Goal: Navigation & Orientation: Find specific page/section

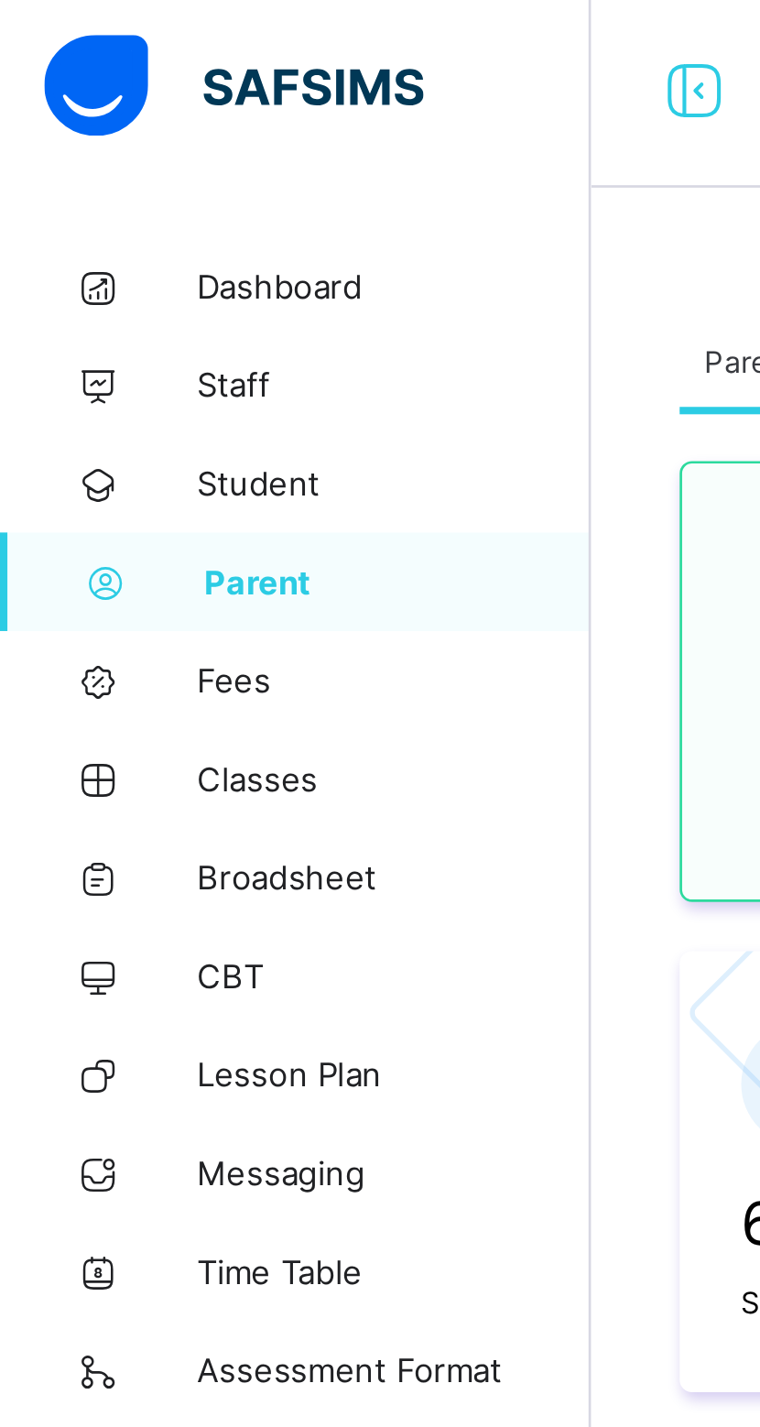
click at [84, 291] on span "Classes" at bounding box center [146, 293] width 147 height 15
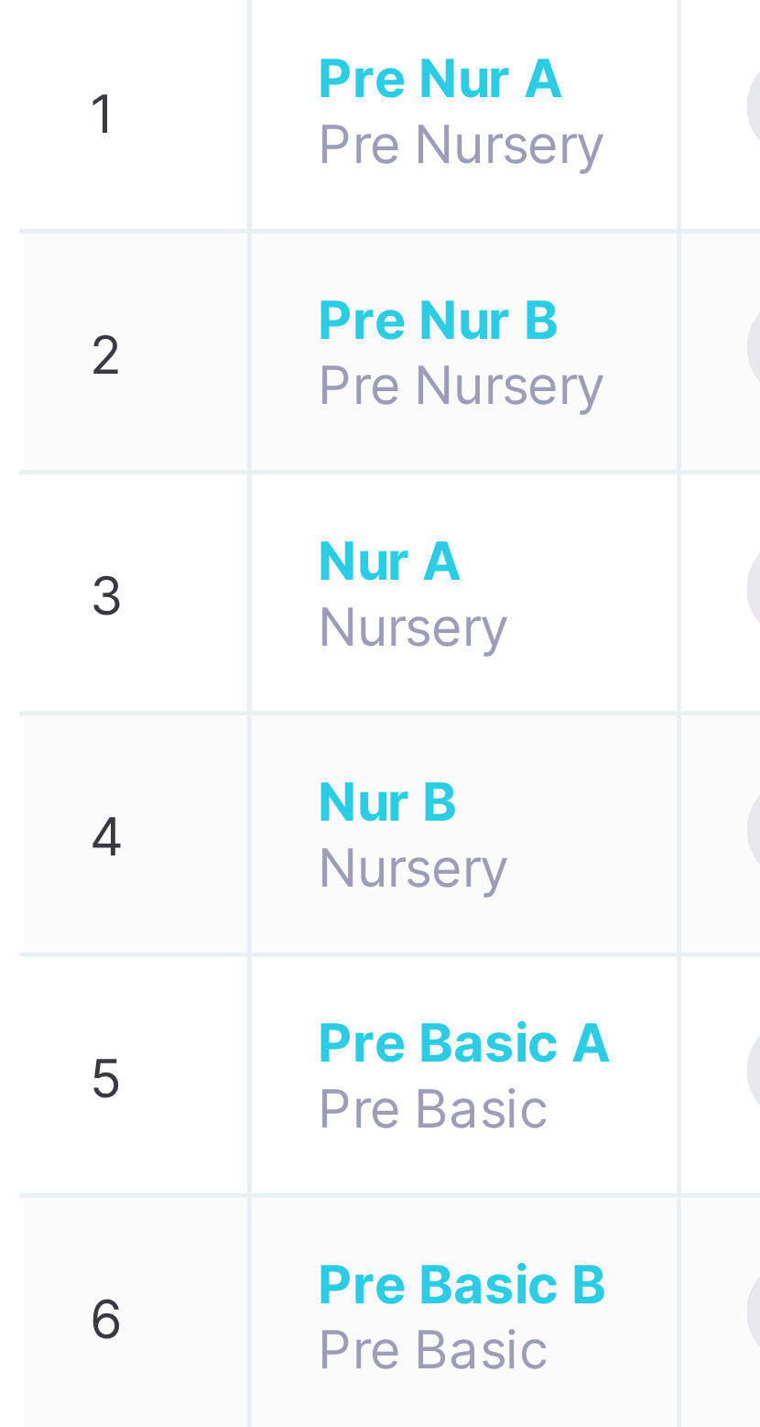
click at [333, 399] on span "Nur A" at bounding box center [345, 392] width 61 height 14
